Goal: Check status: Check status

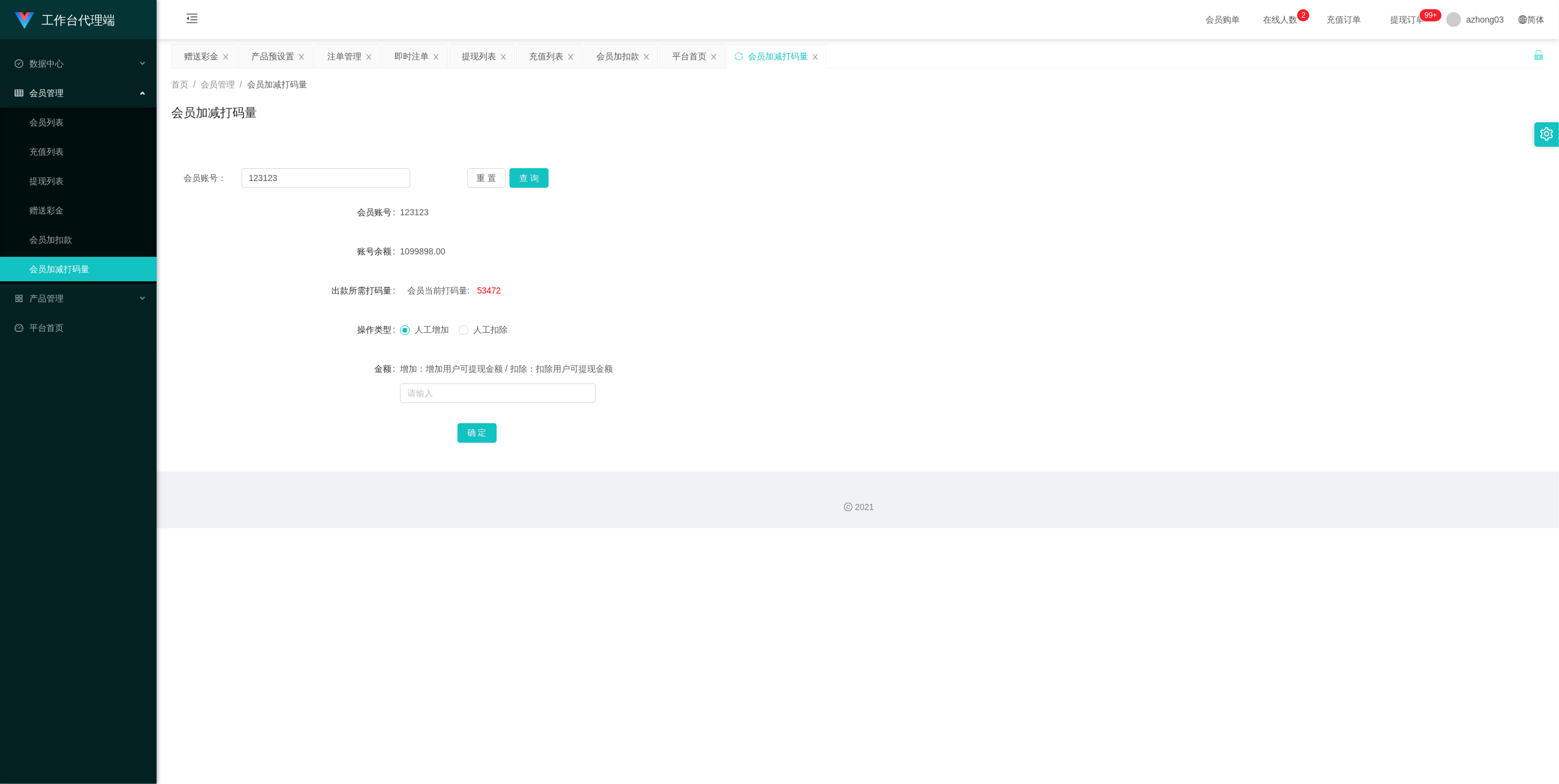
click at [291, 57] on div "产品预设置" at bounding box center [273, 56] width 43 height 23
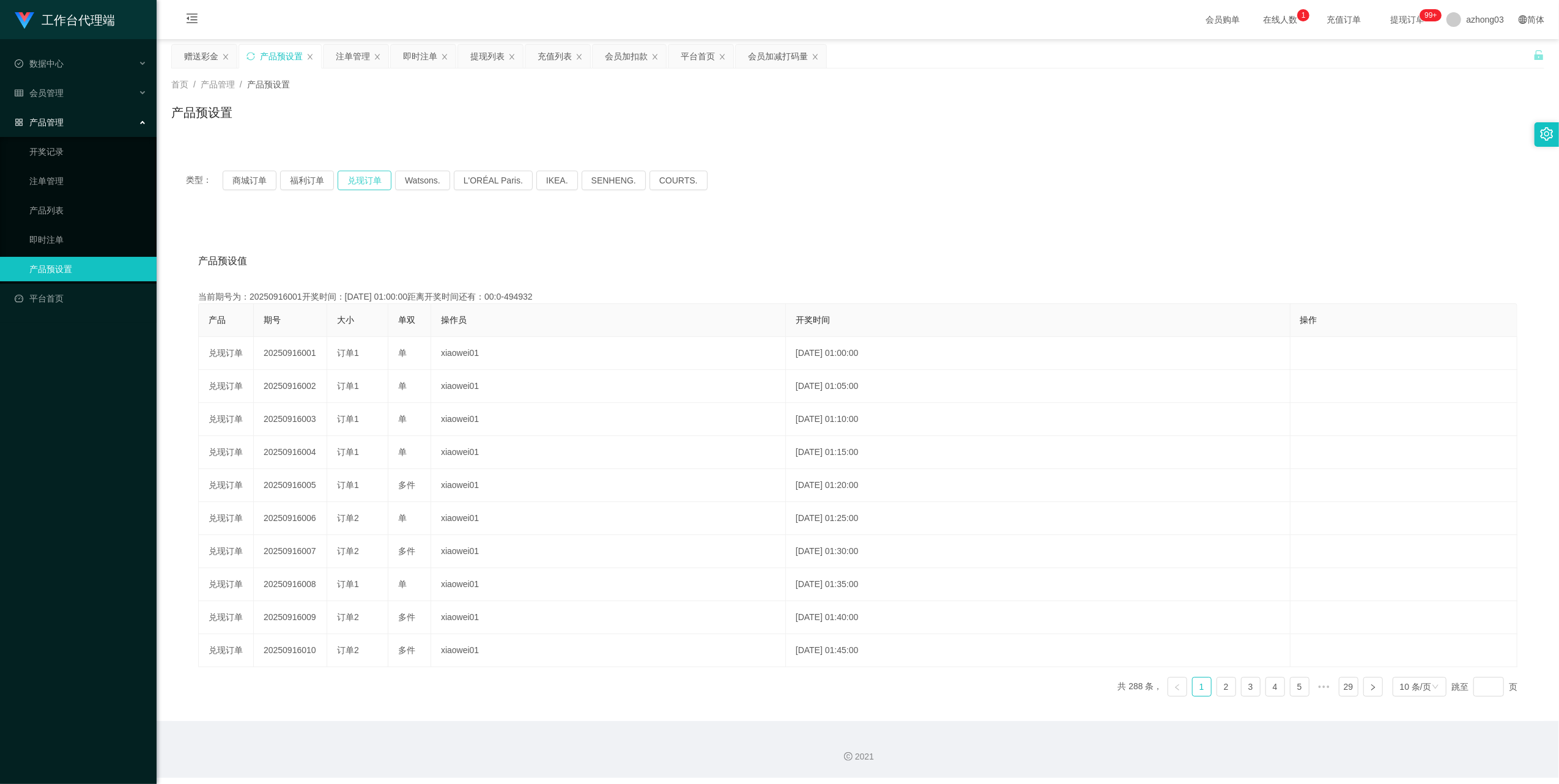
click at [370, 184] on button "兑现订单" at bounding box center [365, 180] width 54 height 20
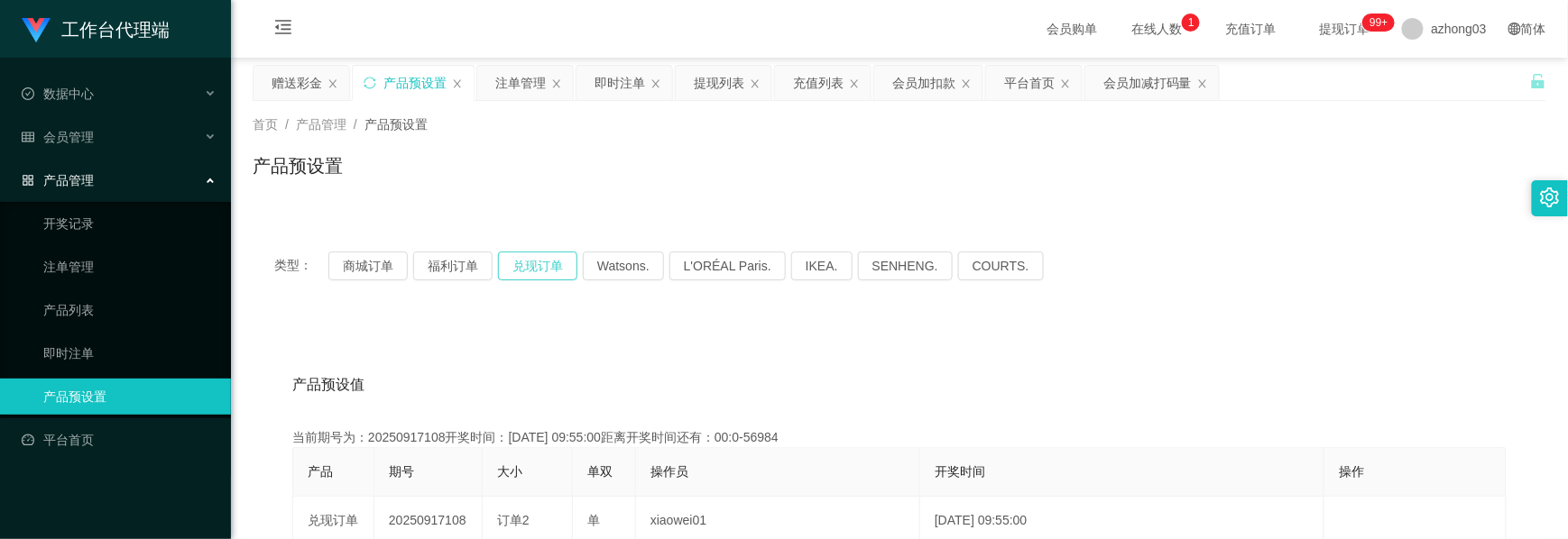
scroll to position [120, 0]
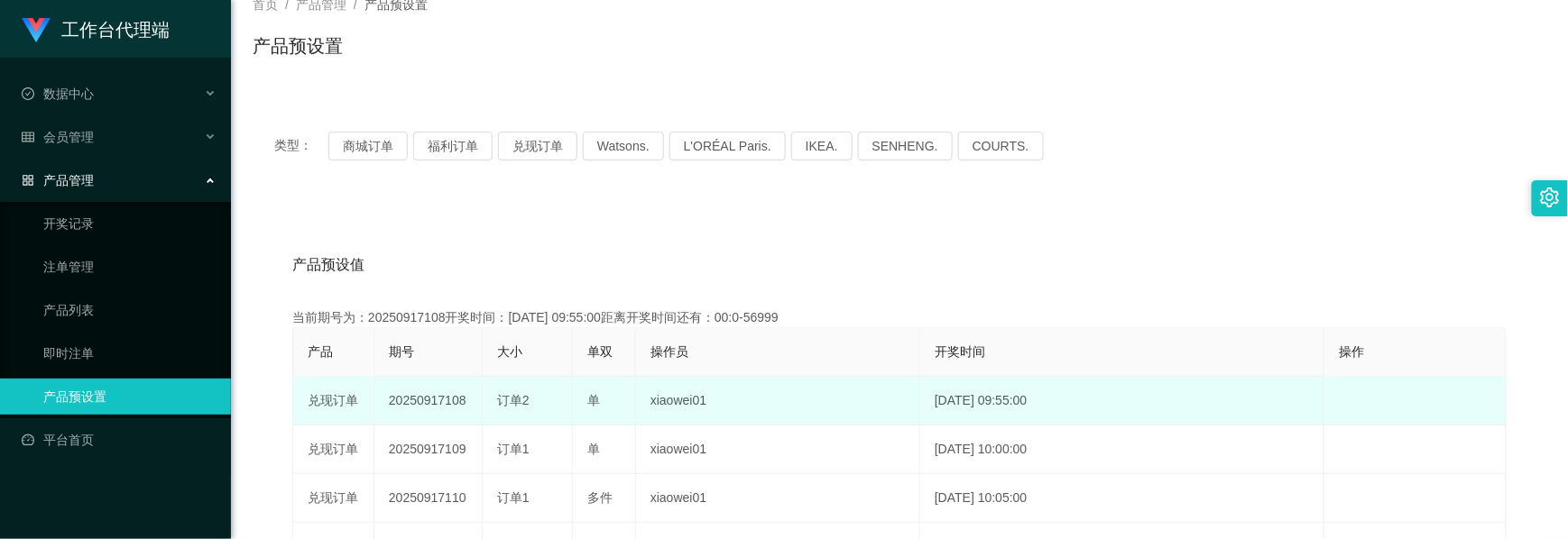
click at [417, 398] on td "20250917108" at bounding box center [428, 401] width 108 height 48
click at [419, 398] on td "20250917108" at bounding box center [428, 401] width 108 height 48
copy td "20250917108"
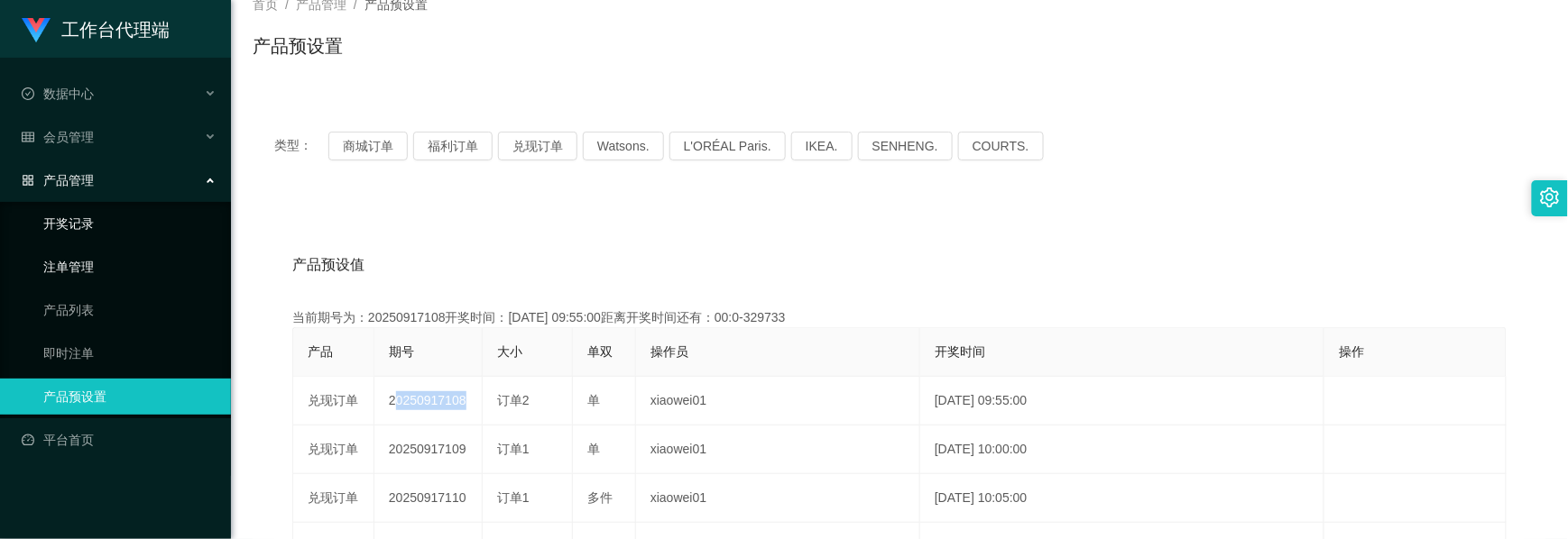
drag, startPoint x: 63, startPoint y: 257, endPoint x: 203, endPoint y: 220, distance: 144.8
click at [63, 257] on link "注单管理" at bounding box center [130, 267] width 173 height 36
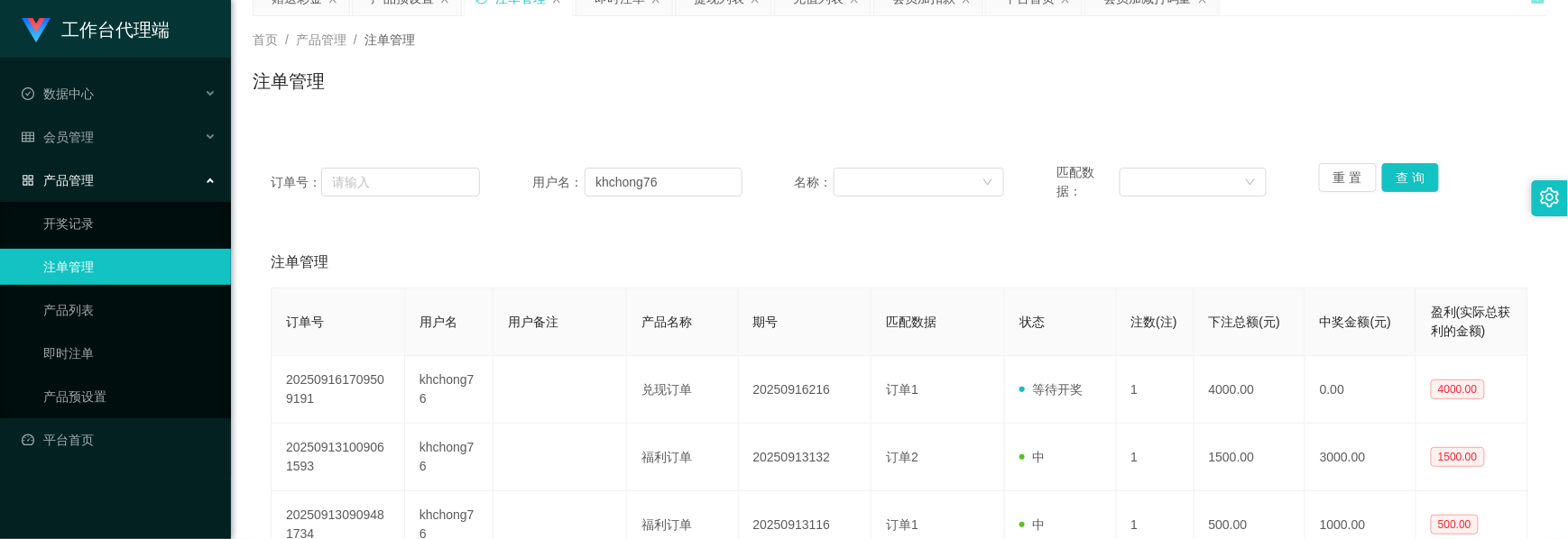
scroll to position [120, 0]
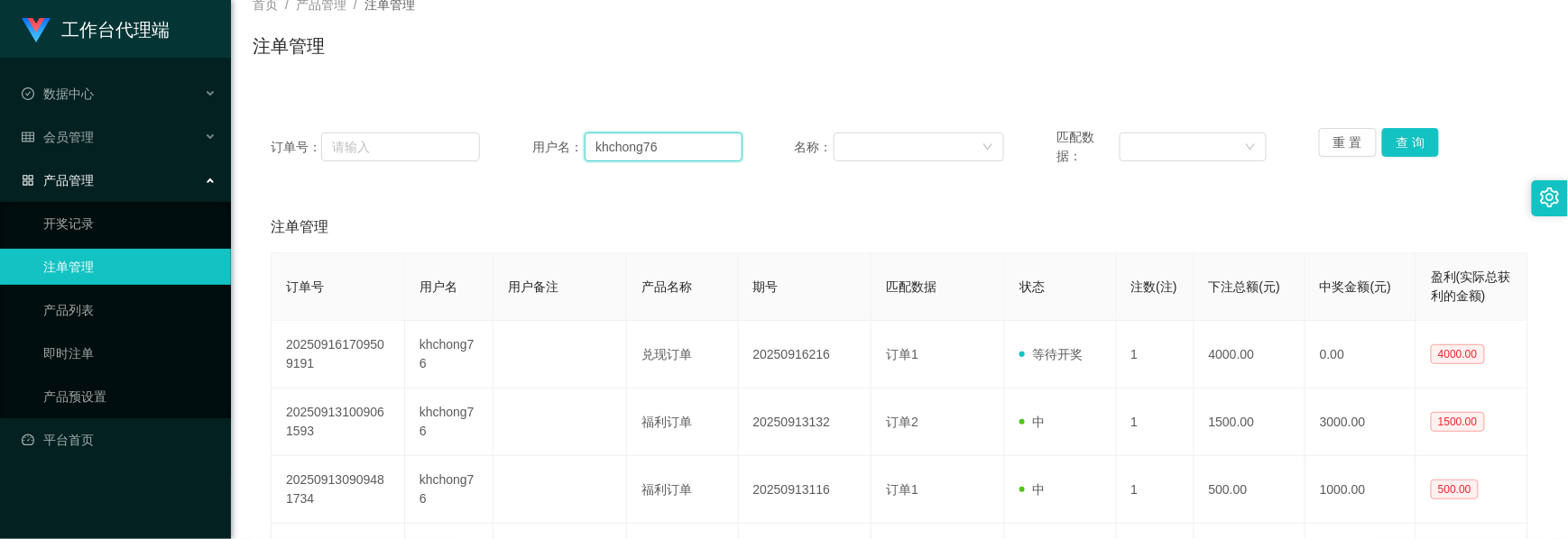
drag, startPoint x: 656, startPoint y: 145, endPoint x: 503, endPoint y: 130, distance: 153.7
click at [503, 130] on div "订单号： 用户名： khchong76 名称： 匹配数据： 重 置 查 询" at bounding box center [899, 147] width 1258 height 38
paste input "text"
click at [1414, 150] on button "查 询" at bounding box center [1411, 143] width 58 height 29
type input "khchong76"
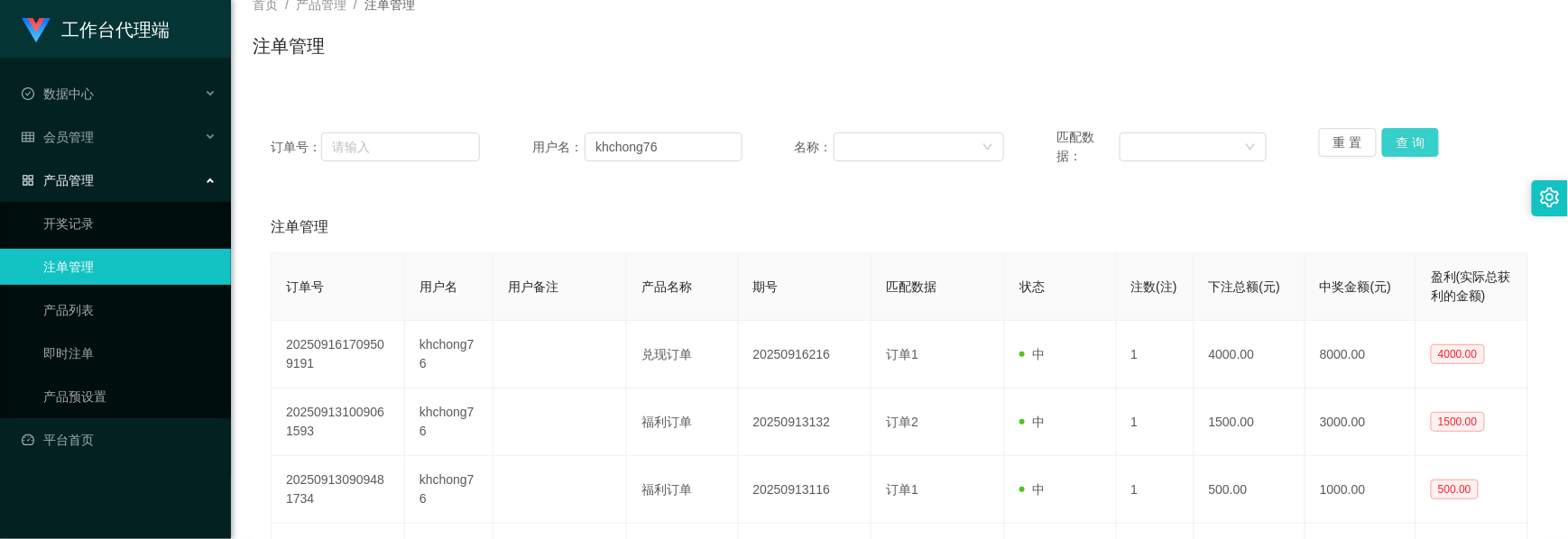
click at [1409, 149] on button "查 询" at bounding box center [1411, 143] width 58 height 29
click at [1404, 142] on button "查 询" at bounding box center [1411, 143] width 58 height 29
click at [1404, 142] on div "重 置 查 询" at bounding box center [1423, 147] width 209 height 38
click at [1404, 142] on button "查 询" at bounding box center [1411, 143] width 58 height 29
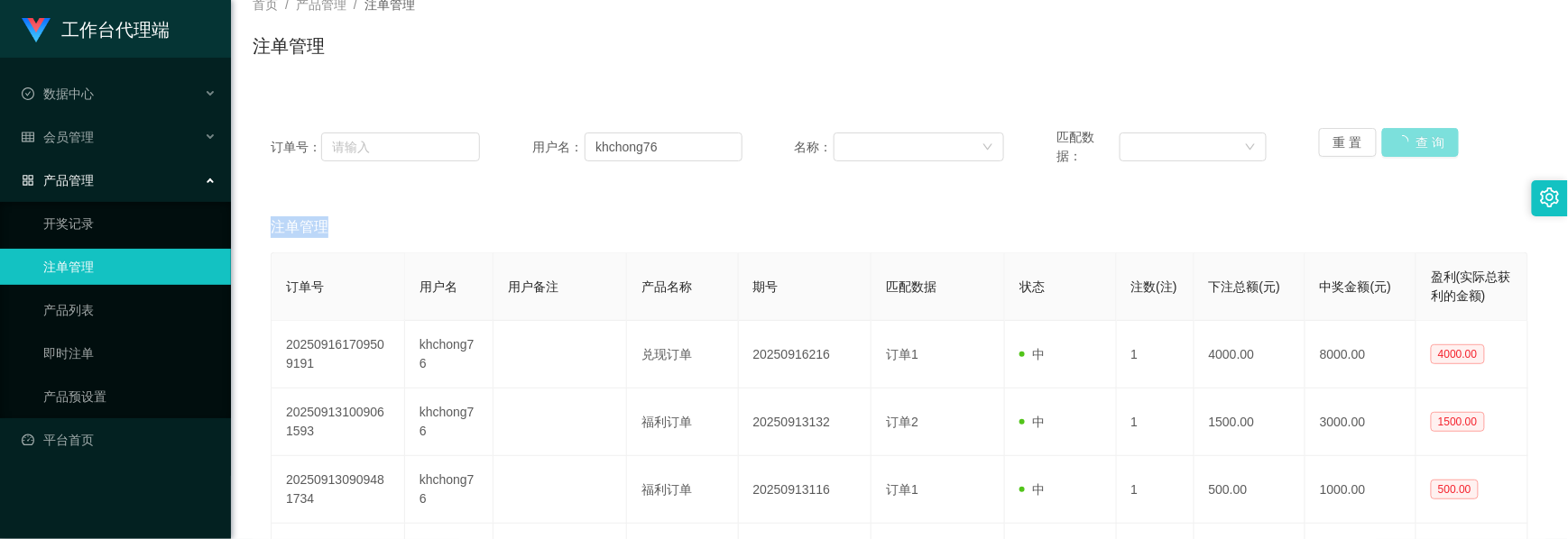
click at [1404, 142] on div "重 置 查 询" at bounding box center [1423, 147] width 209 height 38
click at [1404, 142] on button "查 询" at bounding box center [1411, 143] width 58 height 29
click at [1404, 142] on button "查 询" at bounding box center [1421, 143] width 77 height 29
click at [1404, 142] on button "查 询" at bounding box center [1411, 143] width 58 height 29
click at [1404, 142] on div "重 置 查 询" at bounding box center [1423, 147] width 209 height 38
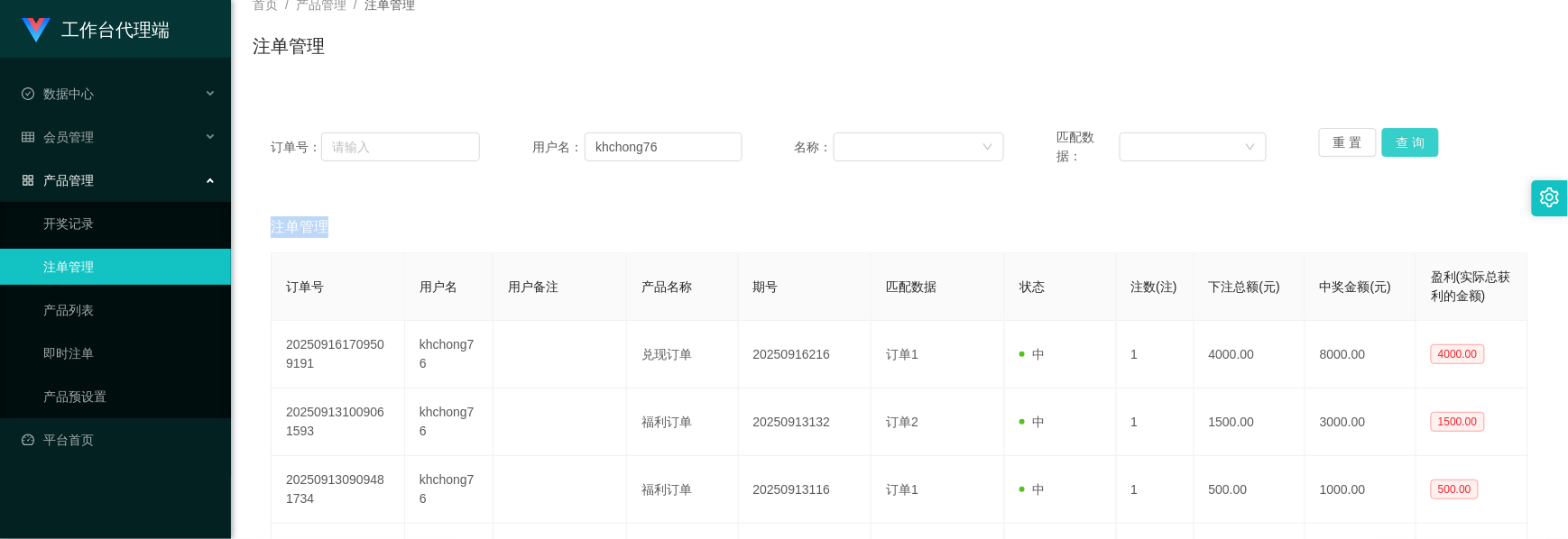
click at [1404, 142] on button "查 询" at bounding box center [1411, 143] width 58 height 29
click at [1404, 142] on div "重 置 查 询" at bounding box center [1423, 147] width 209 height 38
click at [1404, 142] on button "查 询" at bounding box center [1411, 143] width 58 height 29
click at [1404, 142] on div "重 置 查 询" at bounding box center [1423, 147] width 209 height 38
click at [1404, 142] on button "查 询" at bounding box center [1411, 143] width 58 height 29
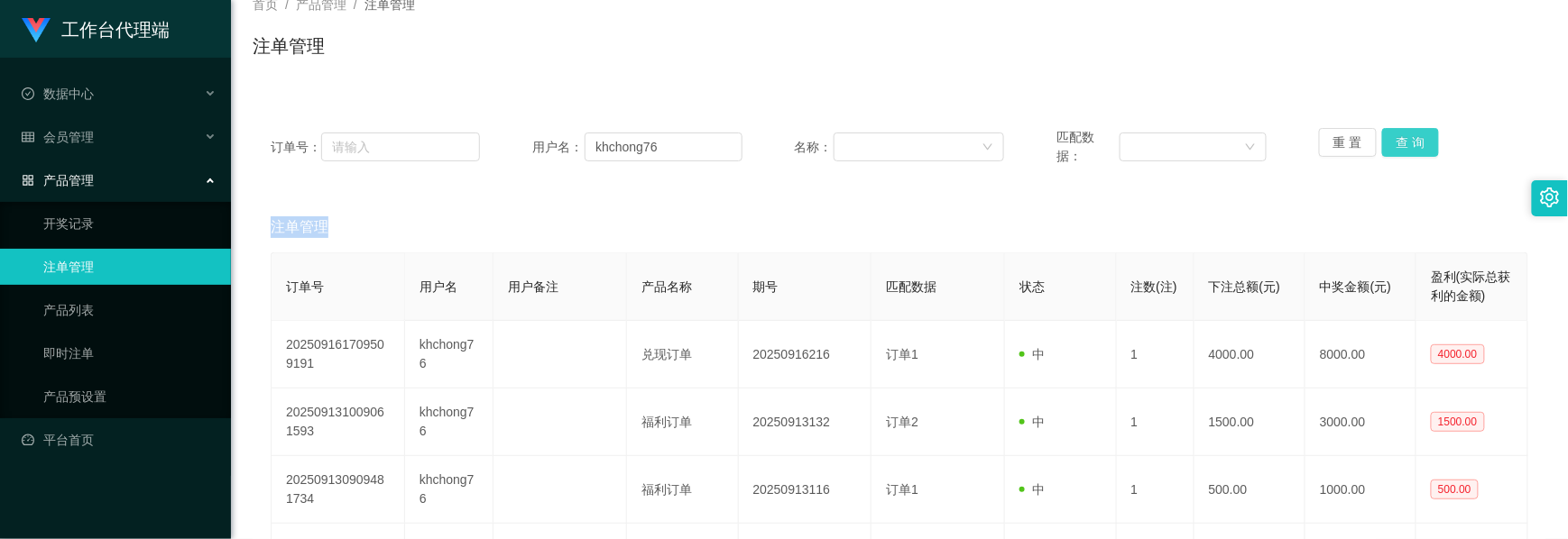
click at [1404, 142] on button "查 询" at bounding box center [1411, 143] width 58 height 29
click at [1404, 142] on div "重 置 查 询" at bounding box center [1423, 147] width 209 height 38
click at [1404, 142] on button "查 询" at bounding box center [1411, 143] width 58 height 29
click at [1404, 142] on div "重 置 查 询" at bounding box center [1423, 147] width 209 height 38
click at [1404, 142] on button "查 询" at bounding box center [1411, 143] width 58 height 29
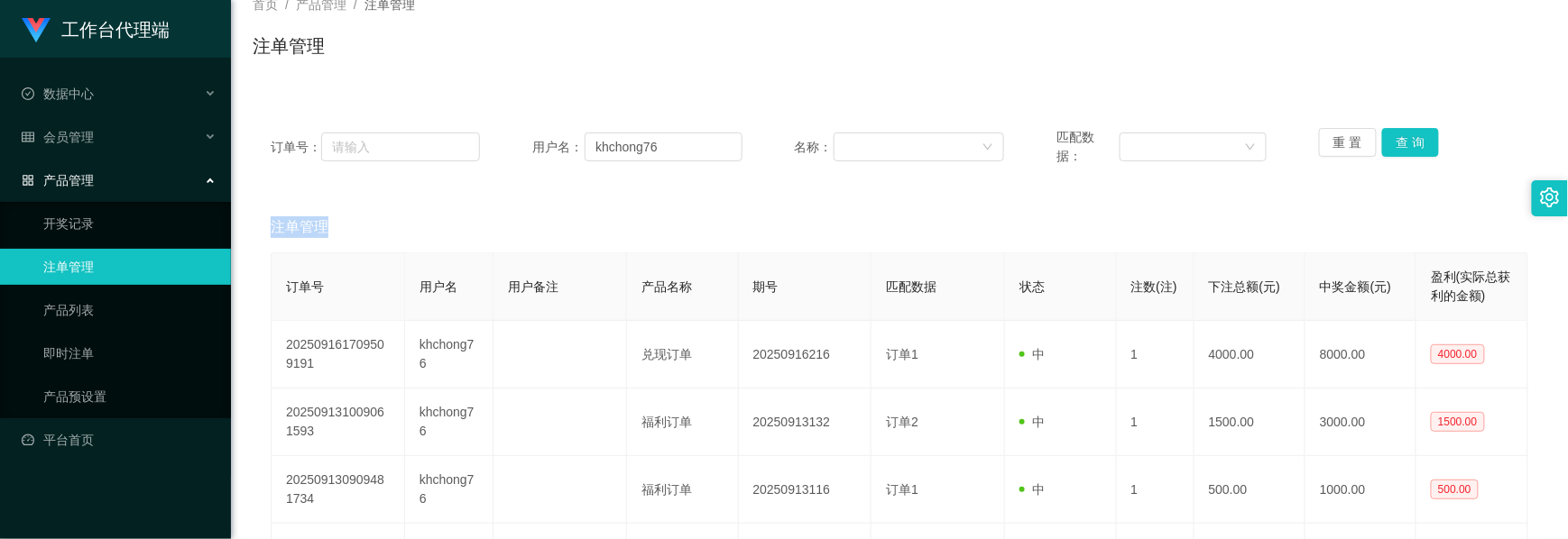
click at [1404, 142] on div "重 置 查 询" at bounding box center [1423, 147] width 209 height 38
click at [1404, 142] on button "查 询" at bounding box center [1411, 143] width 58 height 29
click at [1391, 152] on button "查 询" at bounding box center [1411, 143] width 58 height 29
